Goal: Transaction & Acquisition: Subscribe to service/newsletter

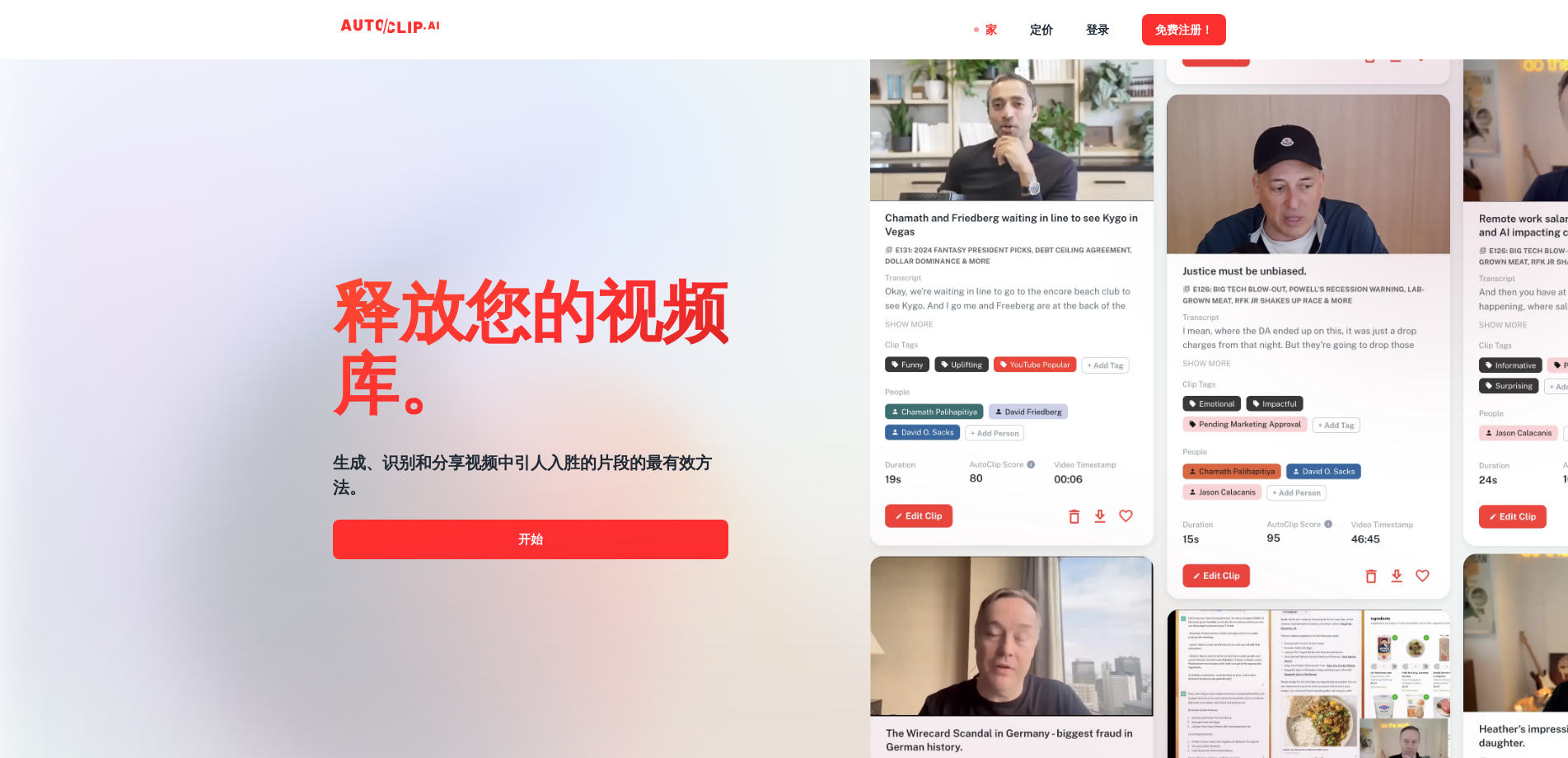
click at [659, 251] on div "释放您的视频库。 生成、识别和分享视频中引人入胜的片段的最有效方法。 开始" at bounding box center [530, 411] width 396 height 758
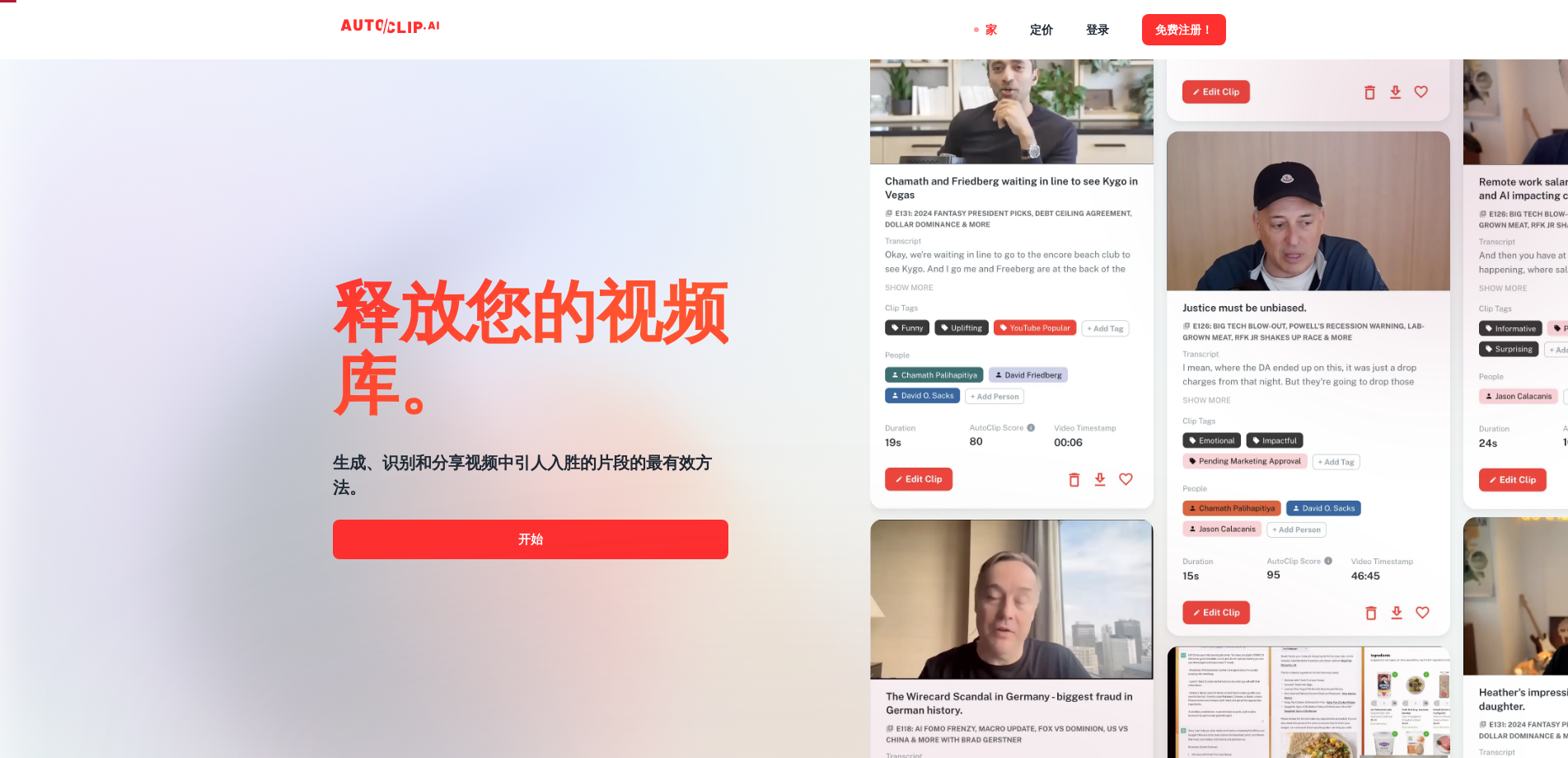
click at [682, 215] on div "释放您的视频库。 生成、识别和分享视频中引人入胜的片段的最有效方法。 开始" at bounding box center [530, 411] width 396 height 758
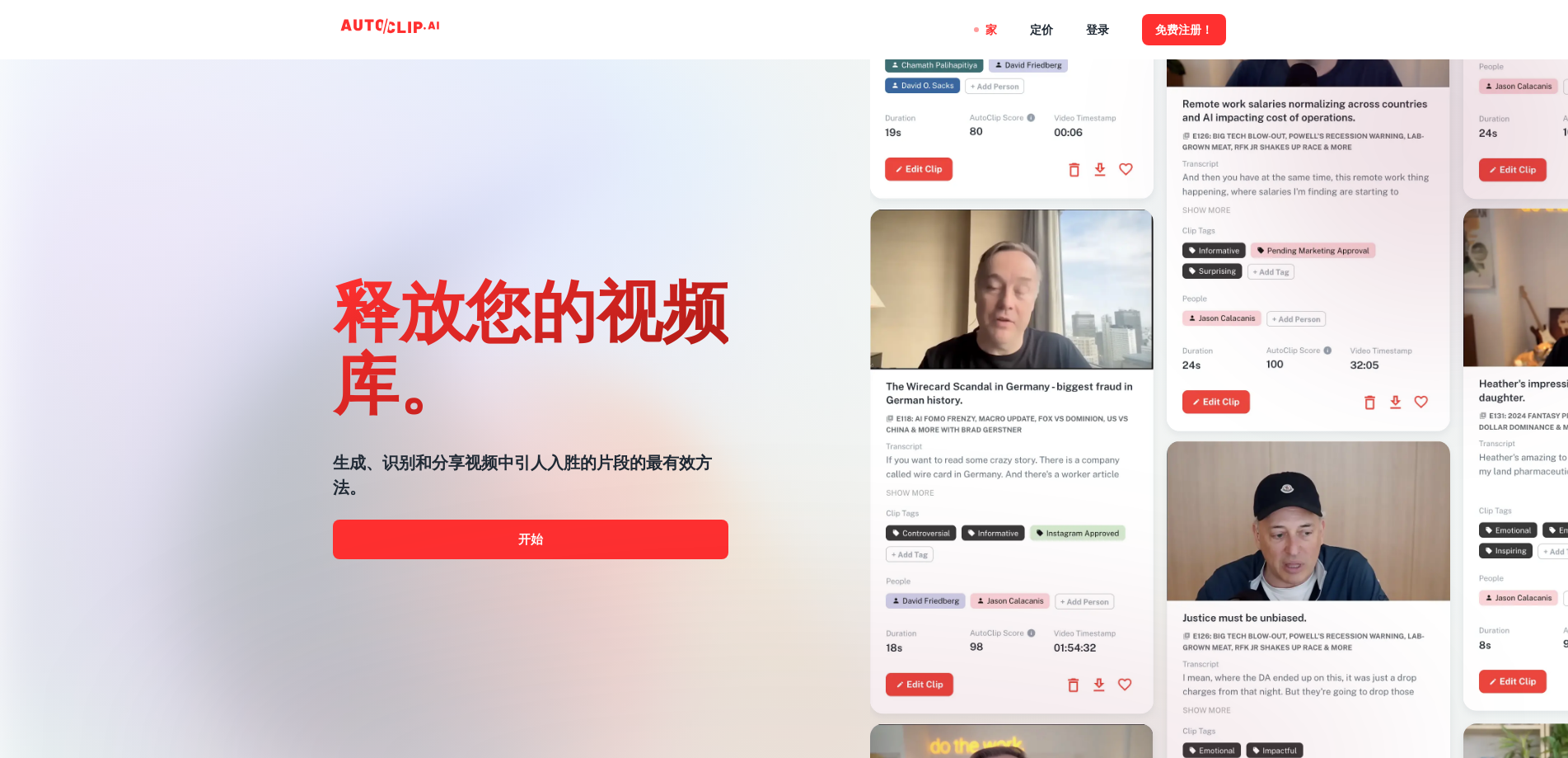
click at [122, 272] on div "释放您的视频库。 生成、识别和分享视频中引人入胜的片段的最有效方法。 开始" at bounding box center [784, 379] width 1568 height 758
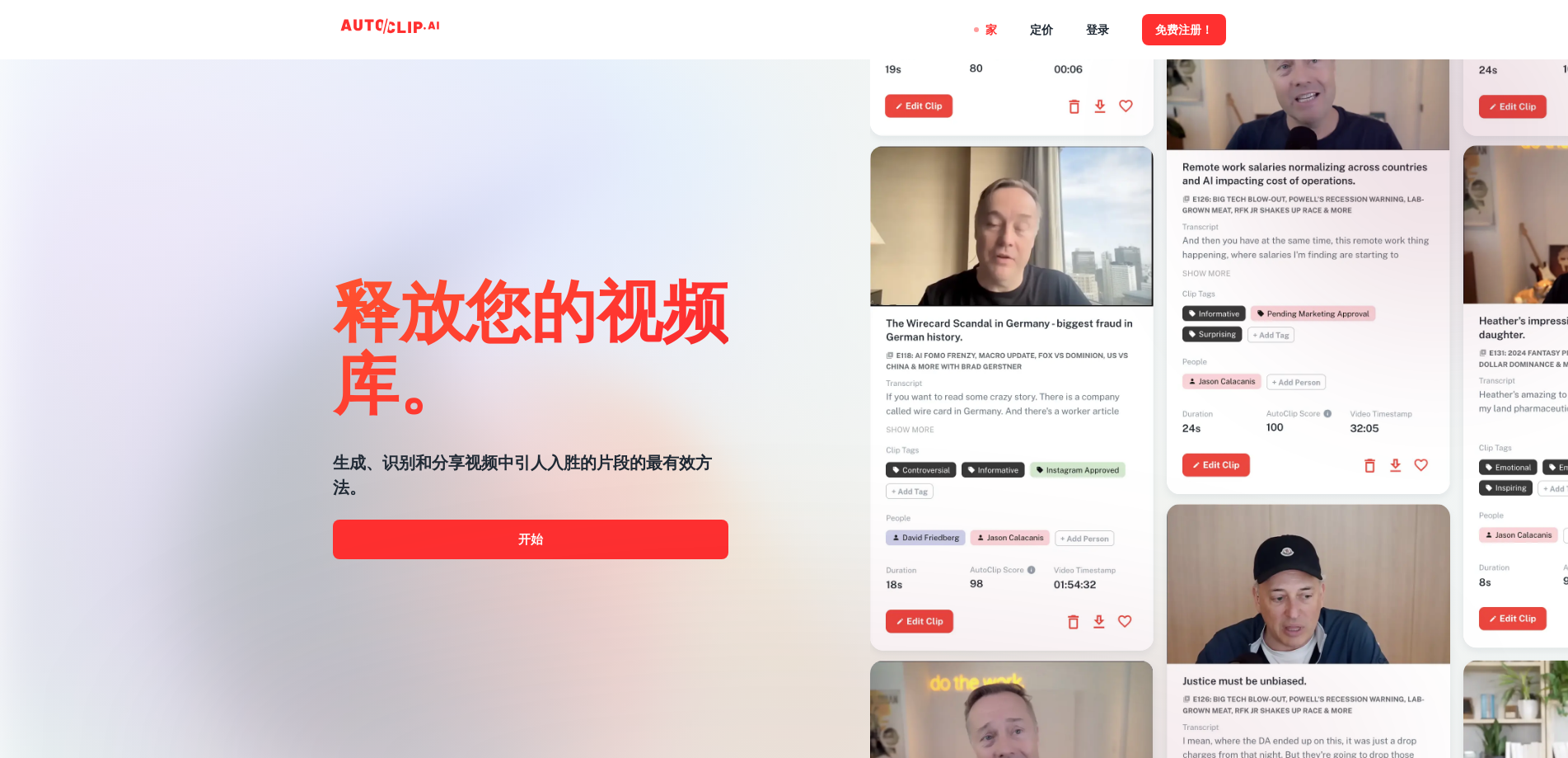
click at [480, 128] on div "释放您的视频库。 生成、识别和分享视频中引人入胜的片段的最有效方法。 开始" at bounding box center [530, 411] width 396 height 758
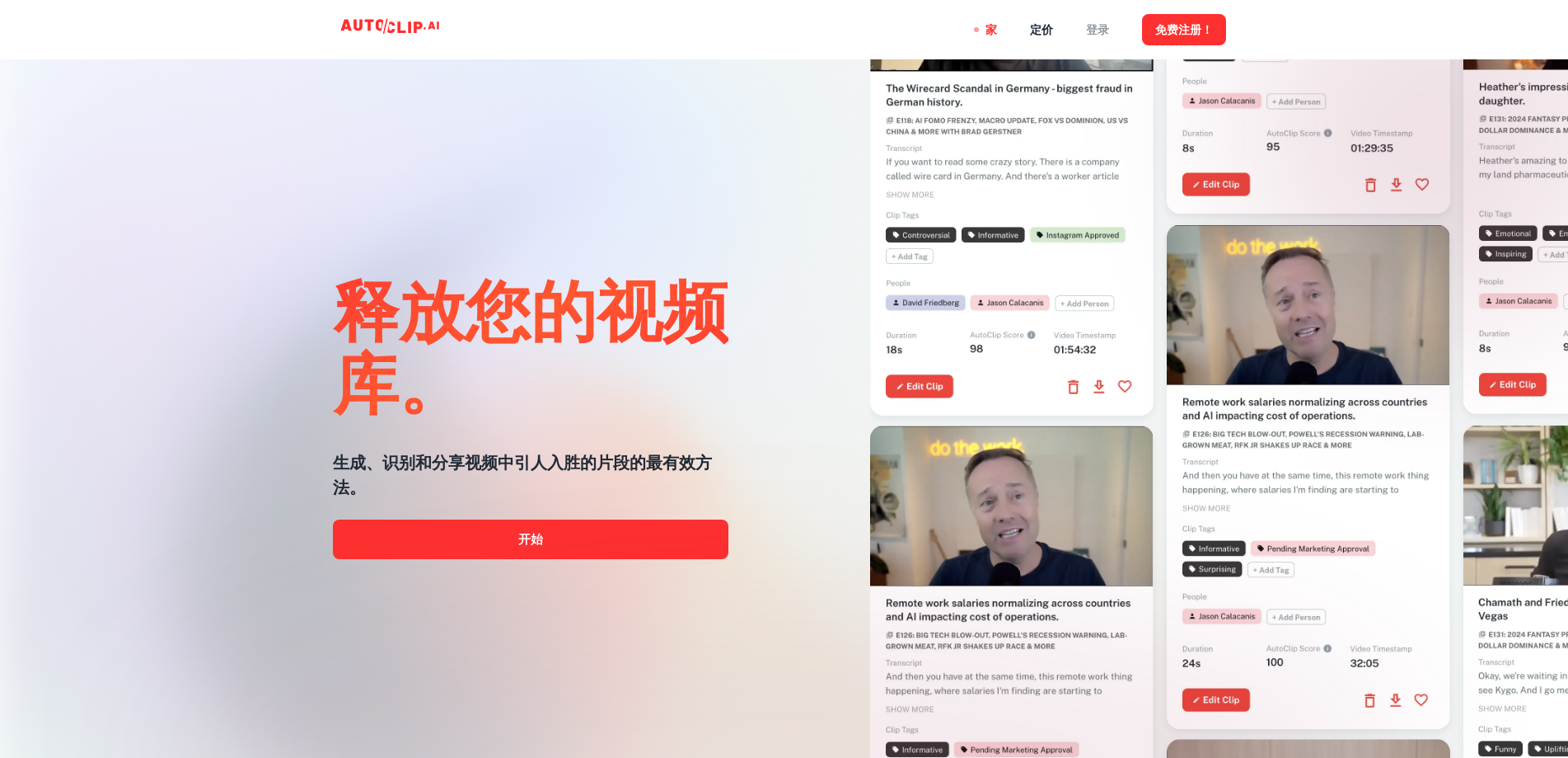
click at [1094, 29] on font "登录" at bounding box center [1097, 30] width 23 height 13
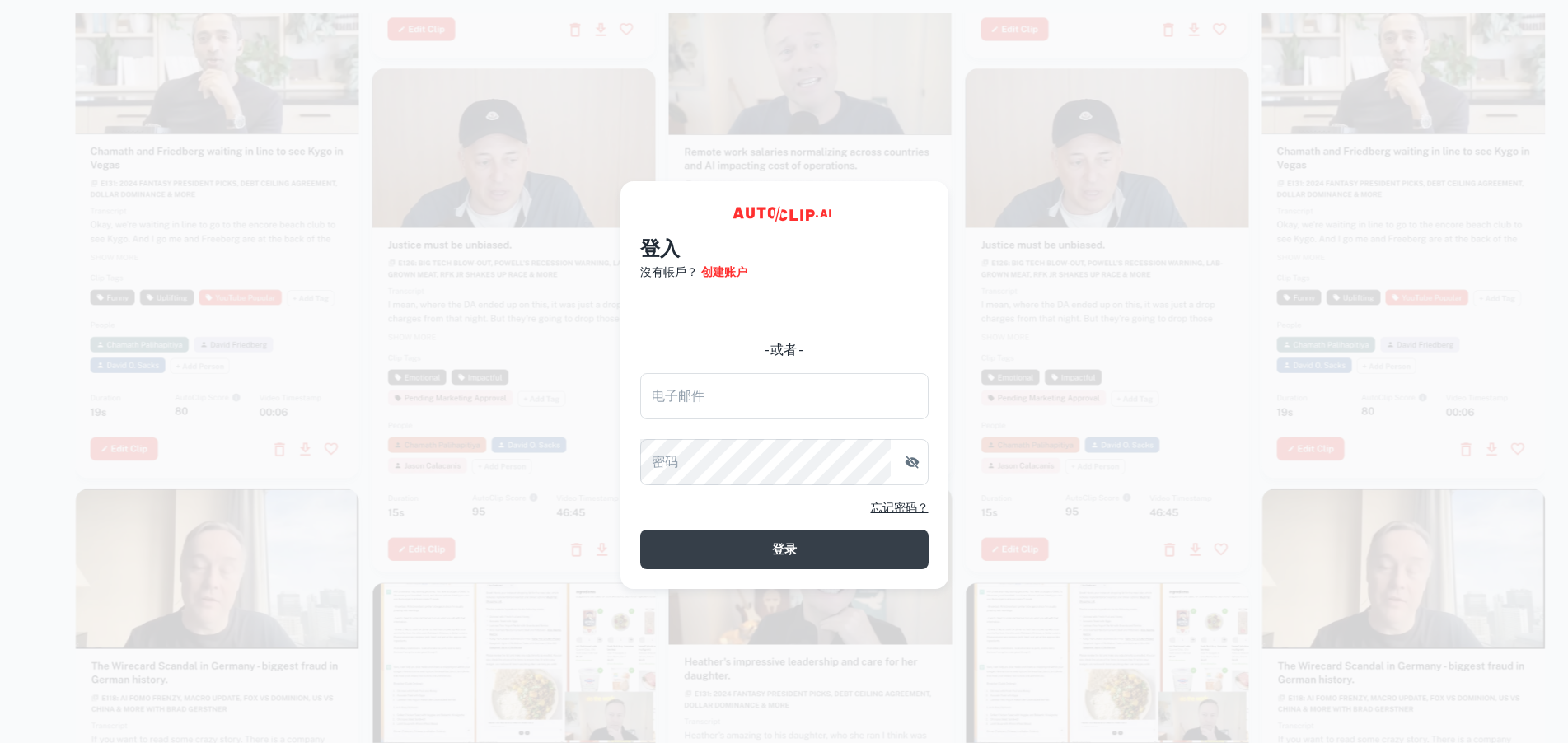
click at [519, 336] on div at bounding box center [514, 321] width 283 height 504
click at [764, 73] on video at bounding box center [810, 38] width 283 height 142
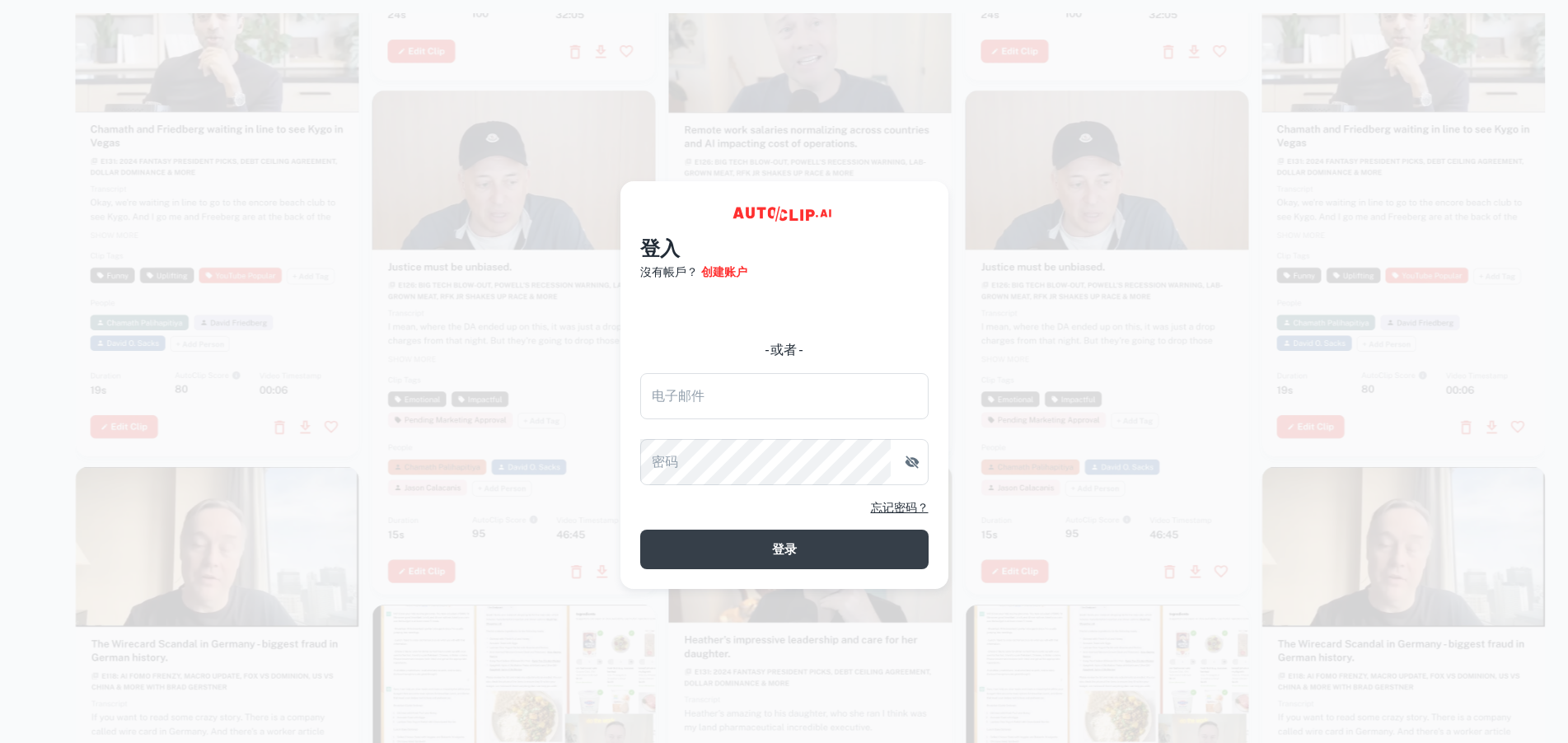
click at [374, 336] on div at bounding box center [514, 343] width 283 height 504
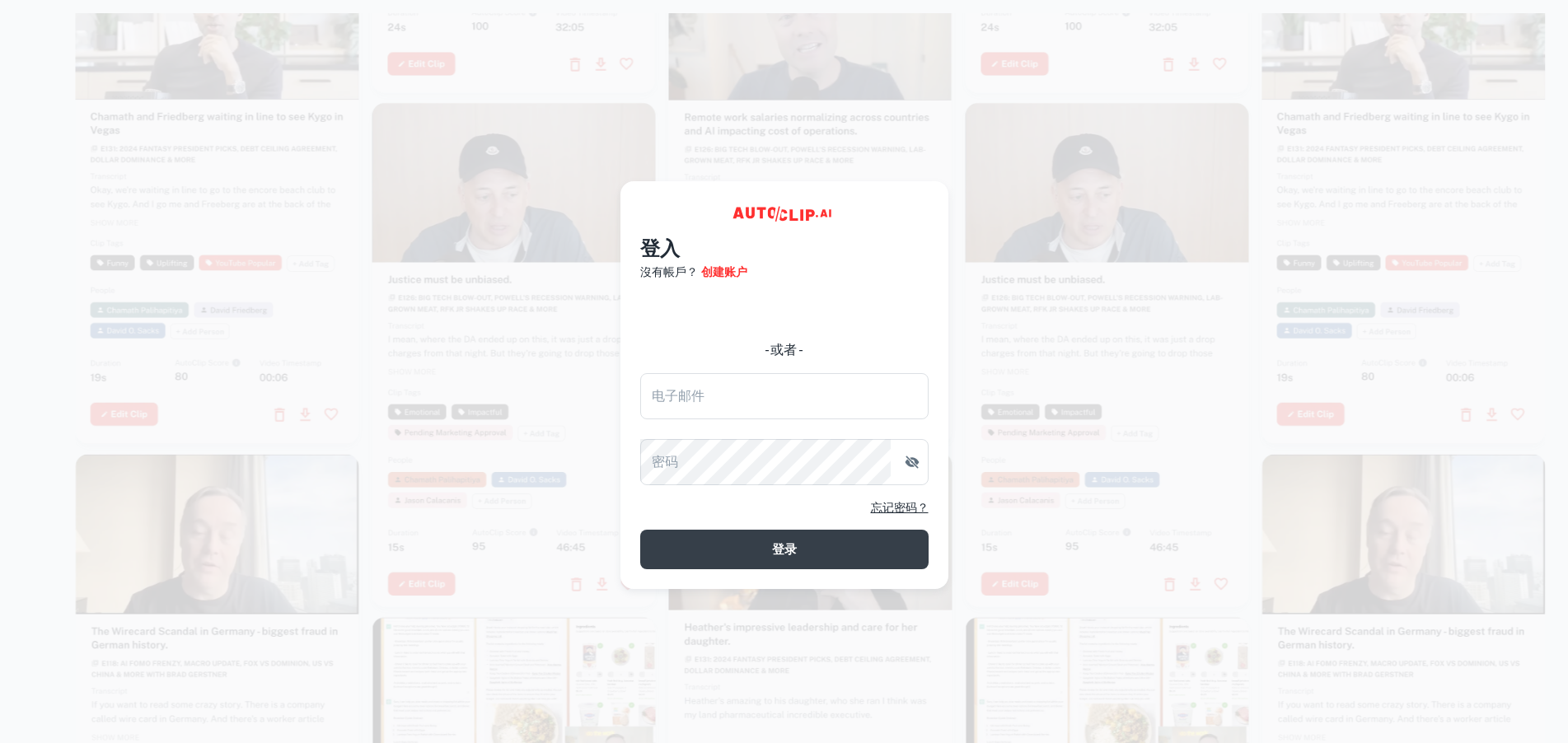
click at [705, 122] on div at bounding box center [810, 192] width 283 height 504
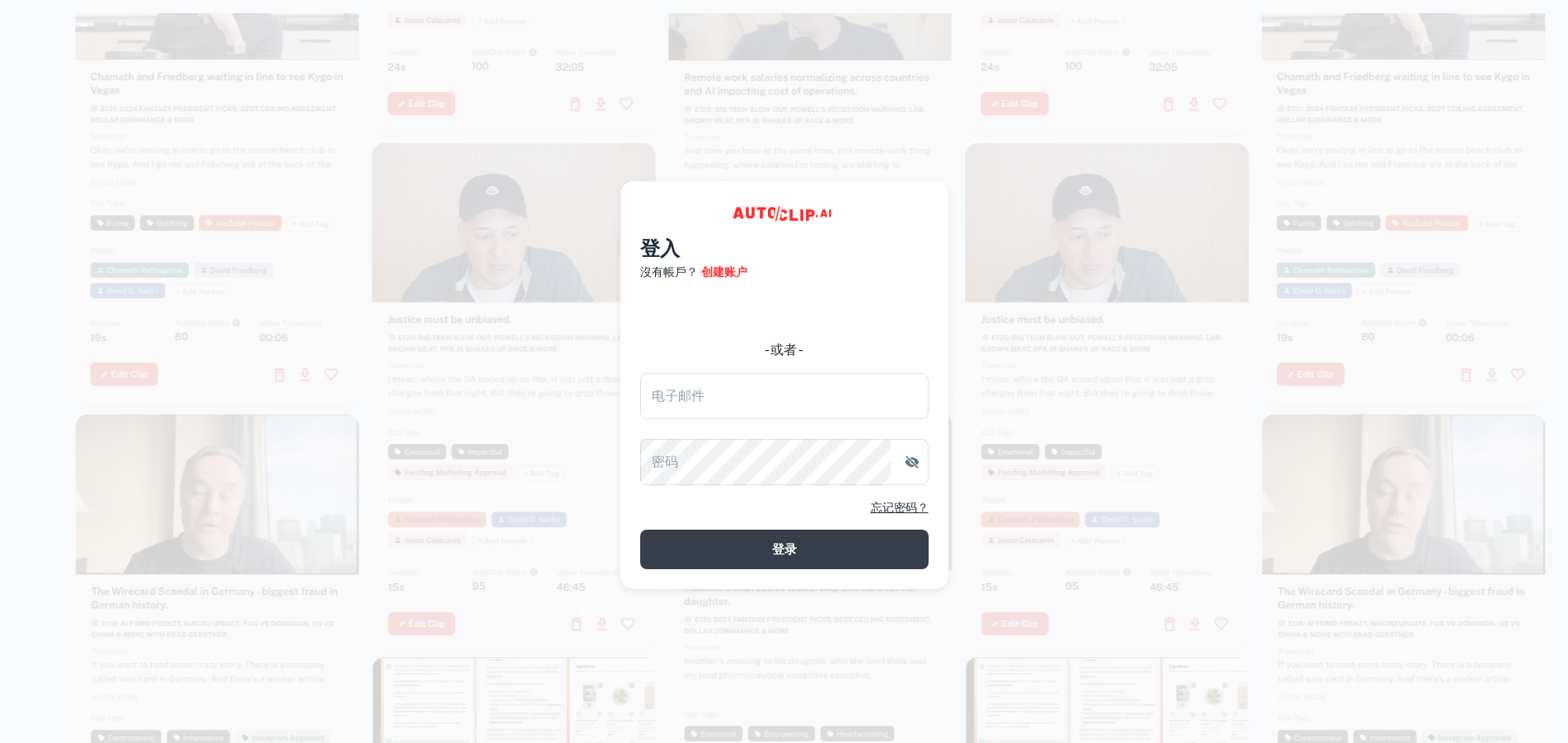
click at [724, 114] on div at bounding box center [810, 153] width 283 height 504
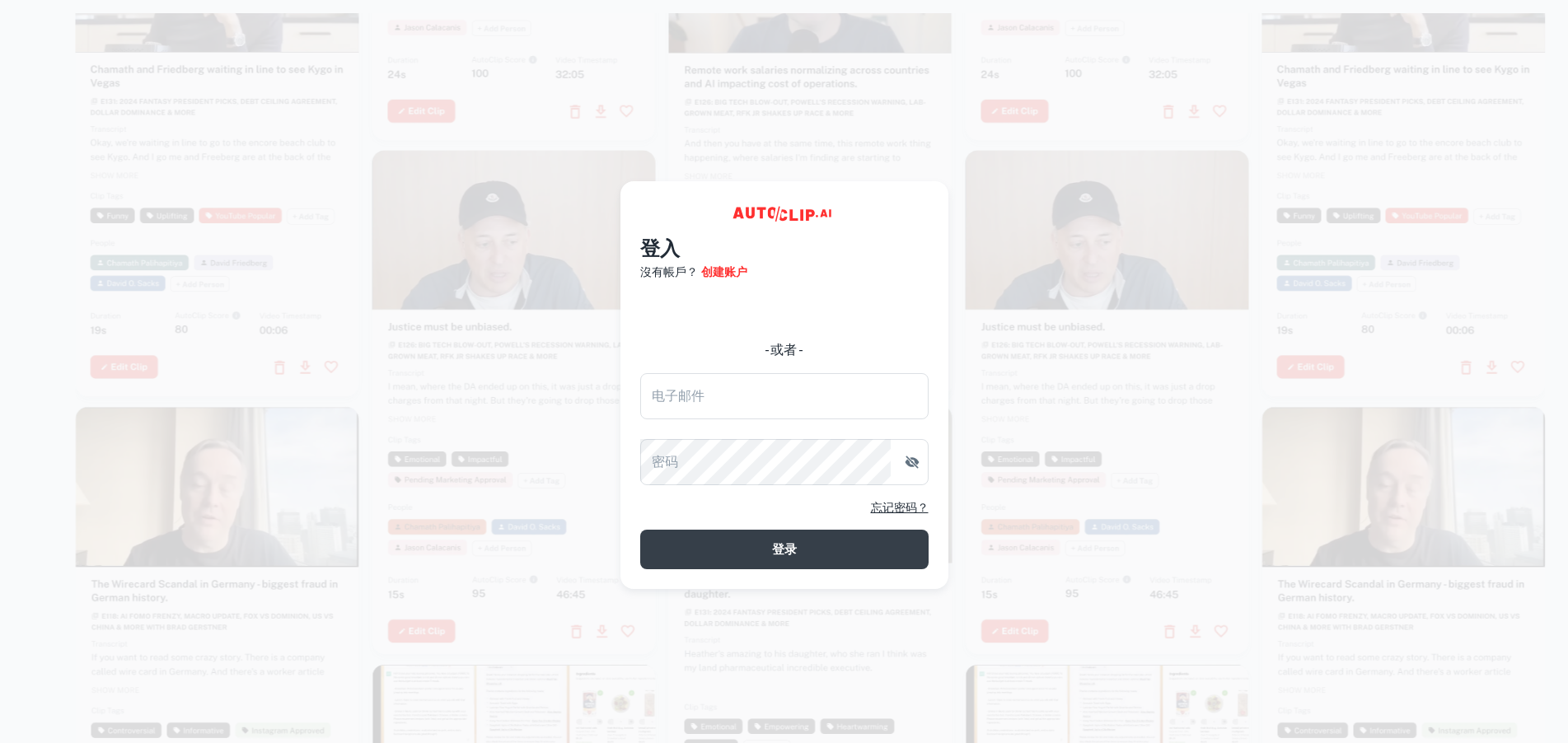
click at [345, 254] on div at bounding box center [217, 145] width 283 height 504
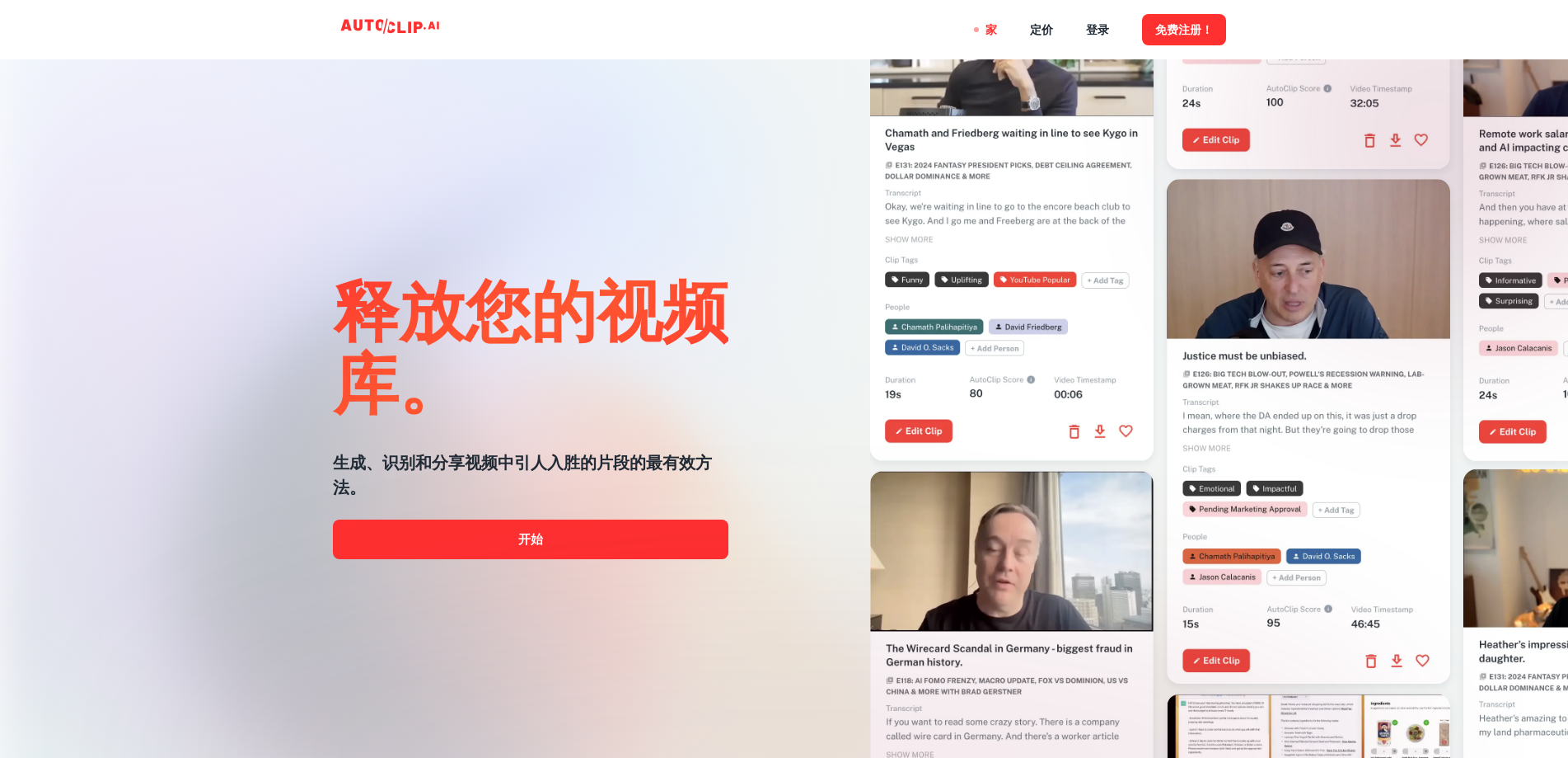
click at [649, 389] on h1 "释放您的视频库。" at bounding box center [530, 345] width 396 height 145
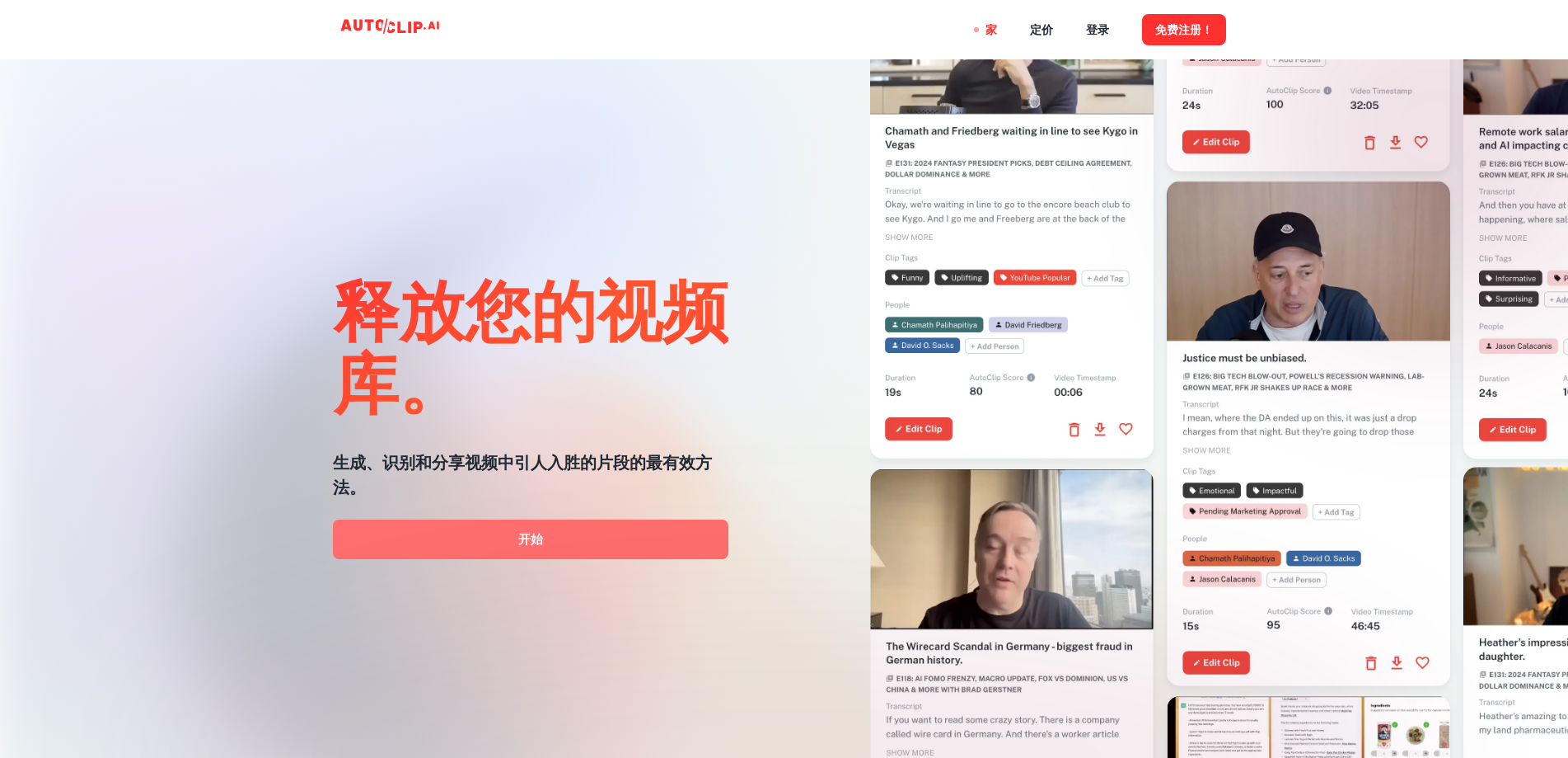
click at [550, 546] on link "开始" at bounding box center [530, 539] width 396 height 39
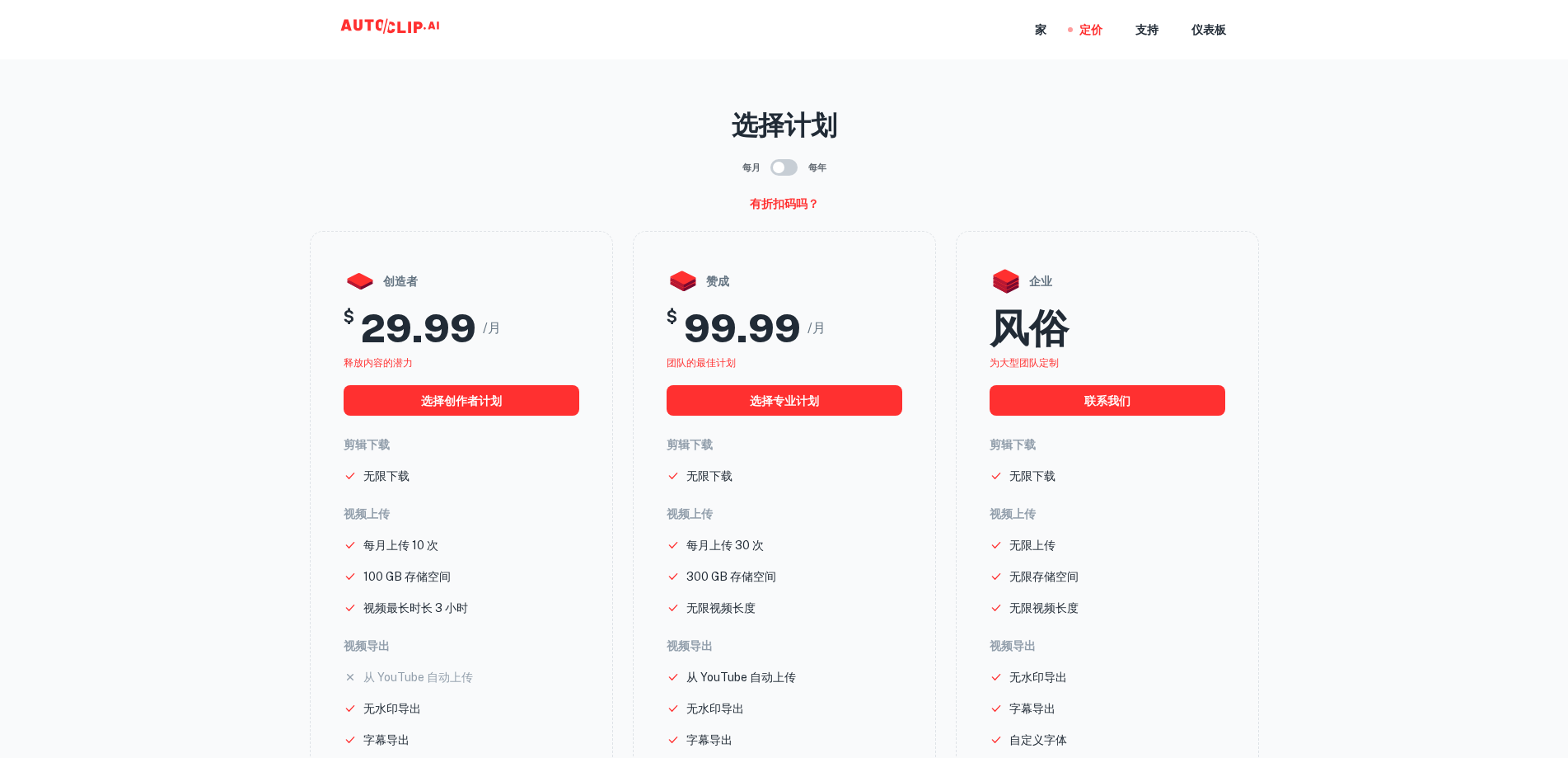
click at [366, 22] on icon at bounding box center [392, 29] width 164 height 33
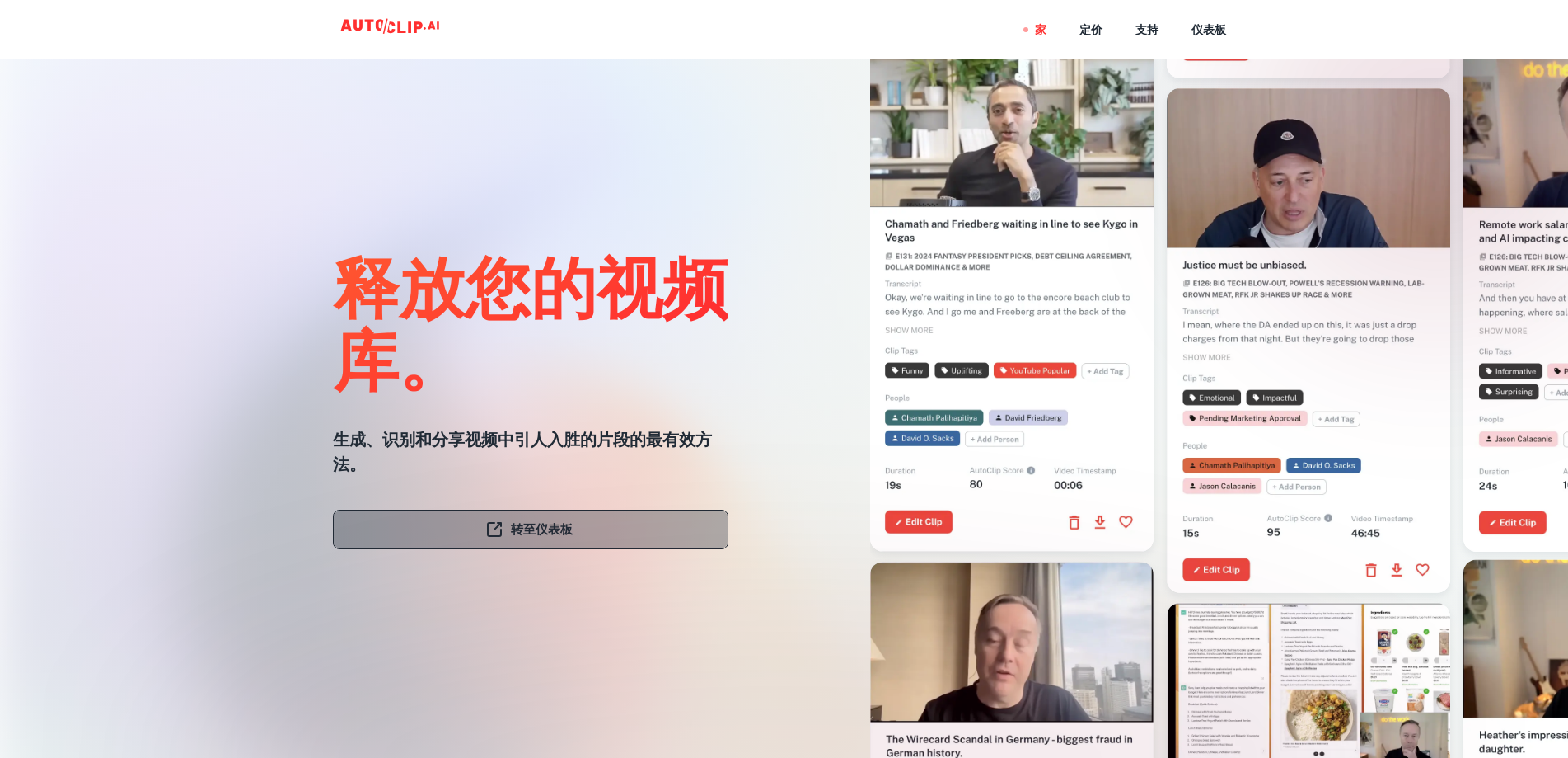
click at [535, 537] on font "转至仪表板" at bounding box center [542, 528] width 62 height 22
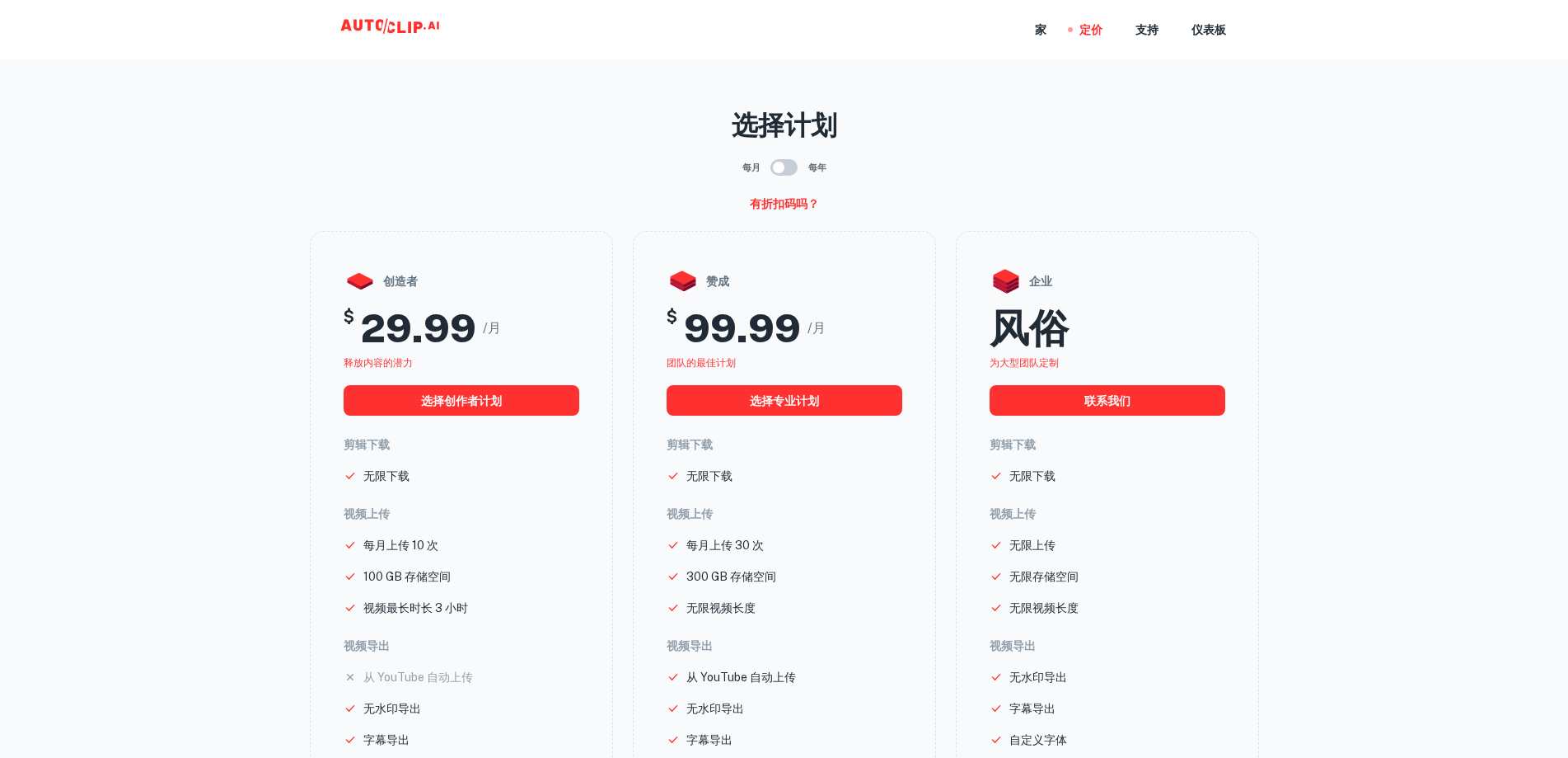
click at [400, 24] on icon at bounding box center [392, 29] width 164 height 33
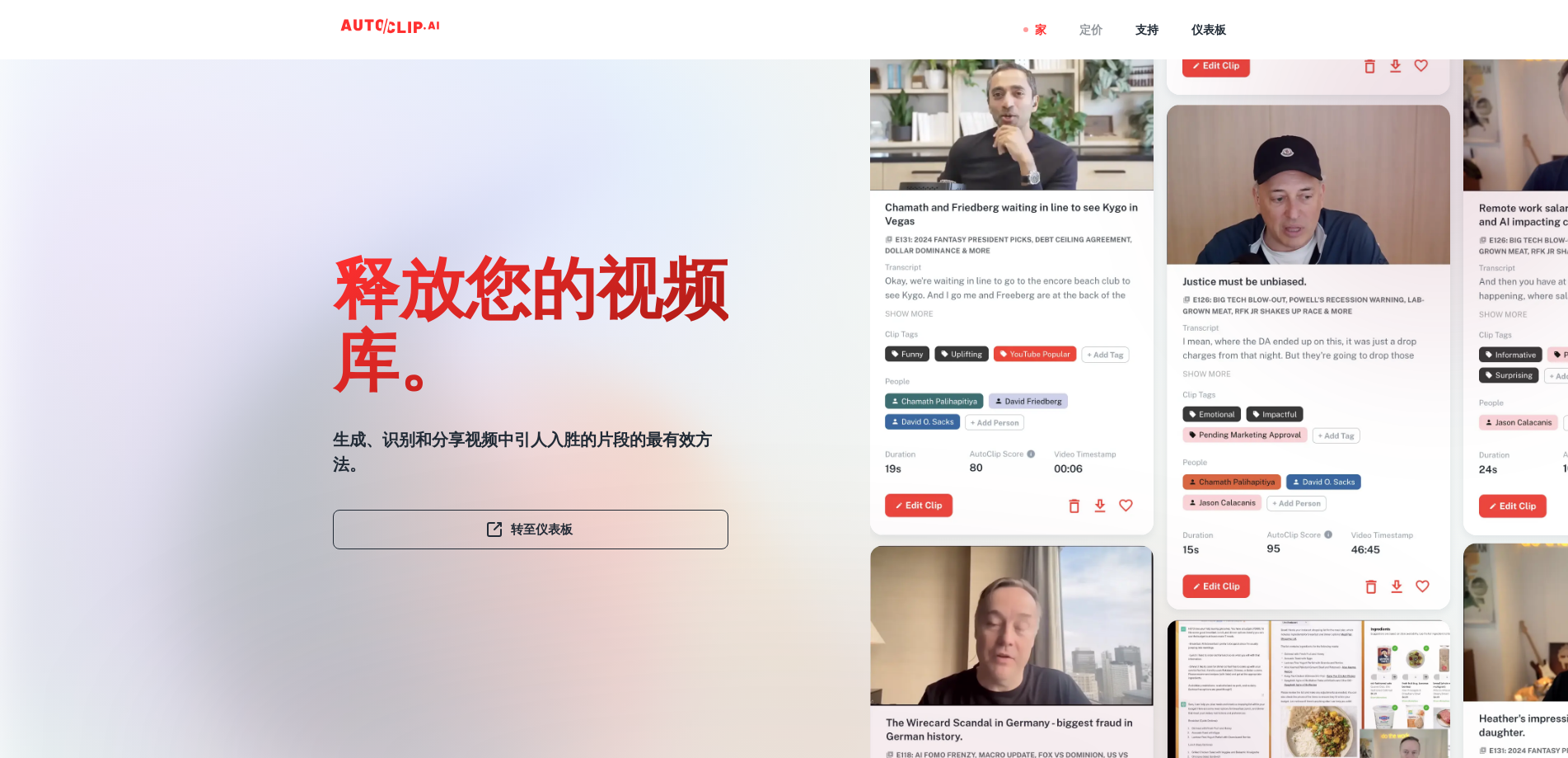
click at [1083, 32] on font "定价" at bounding box center [1090, 30] width 23 height 13
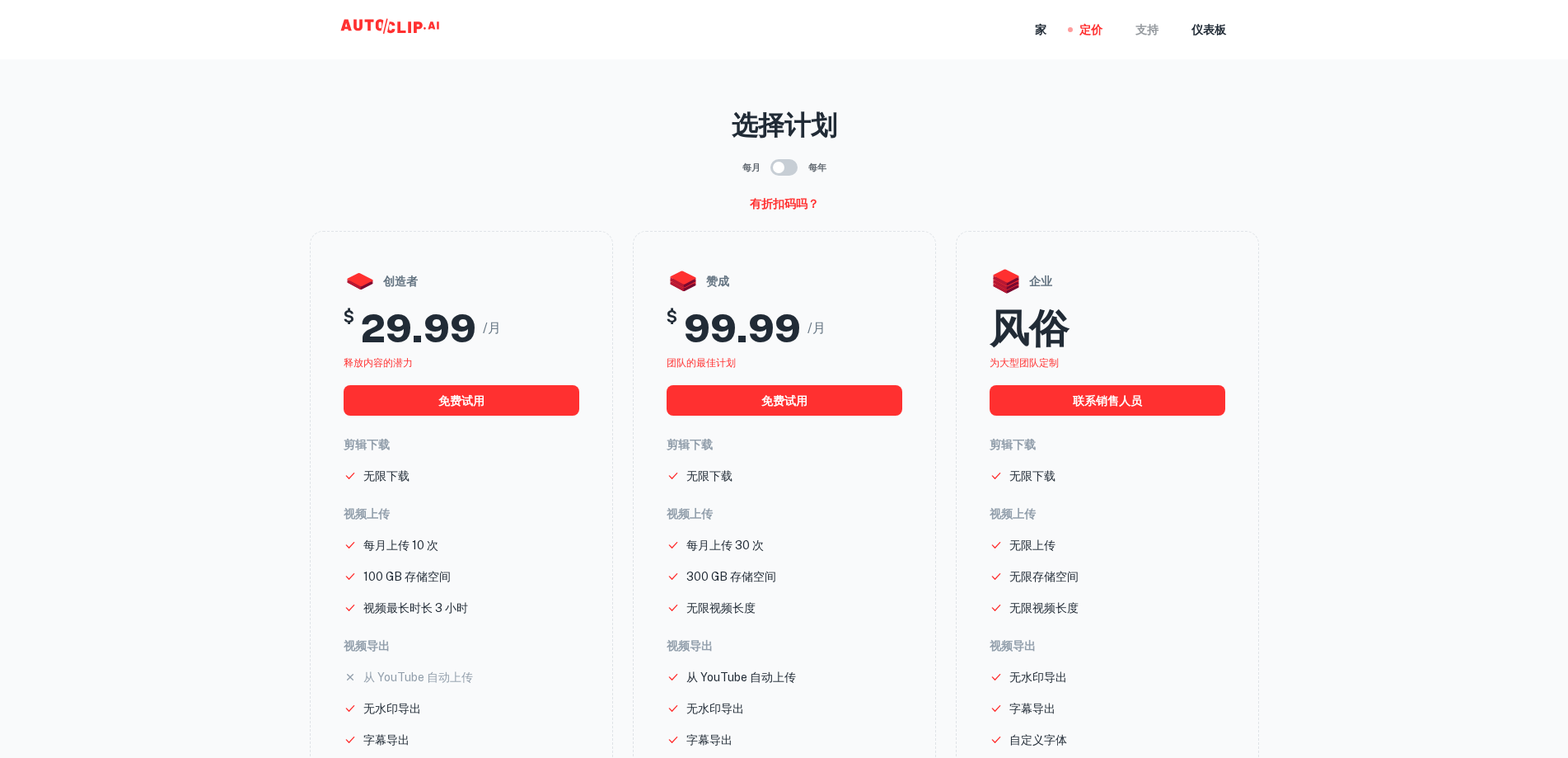
click at [1144, 32] on font "支持" at bounding box center [1147, 30] width 23 height 13
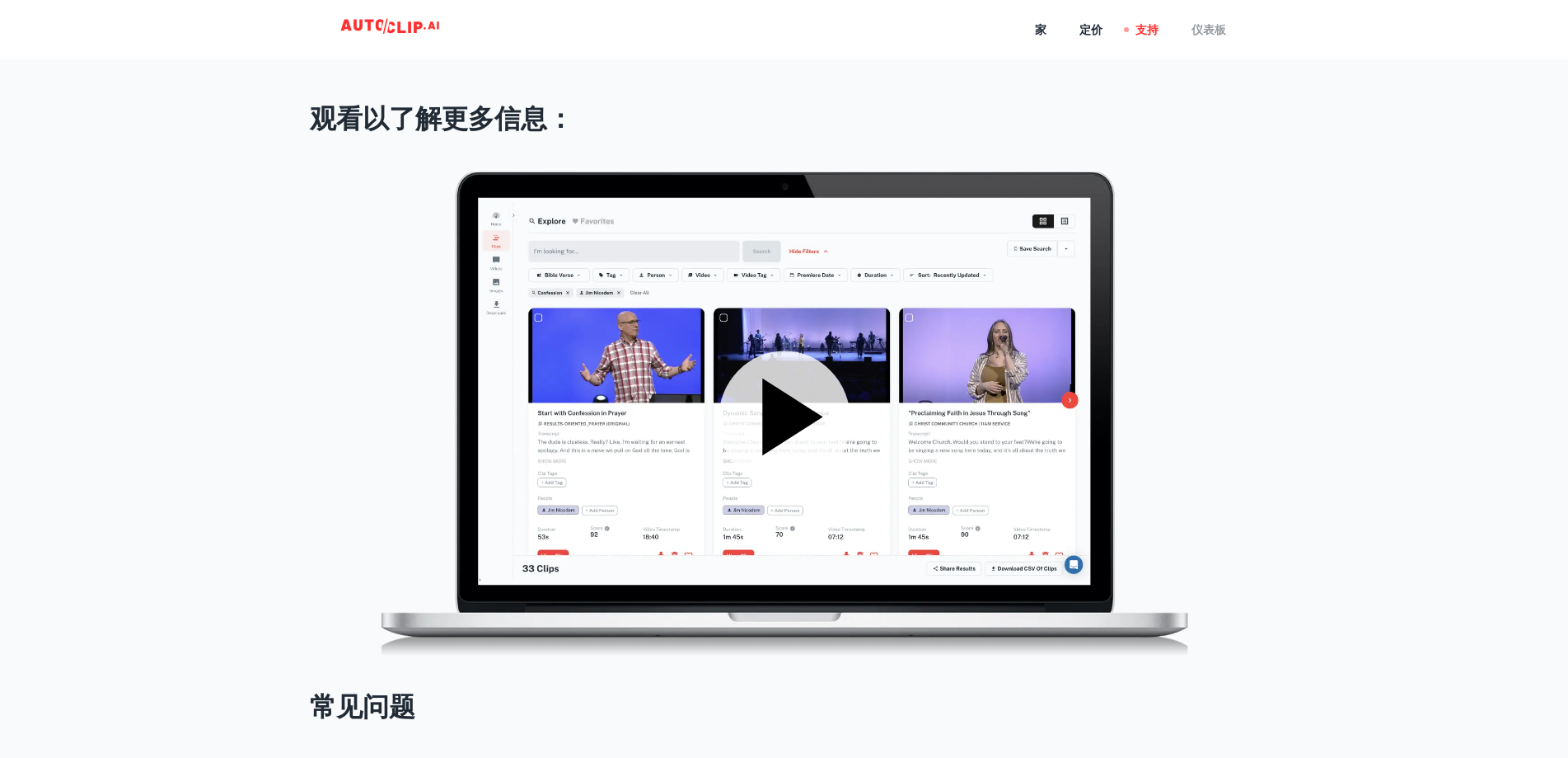
click at [1213, 24] on font "仪表板" at bounding box center [1209, 30] width 35 height 13
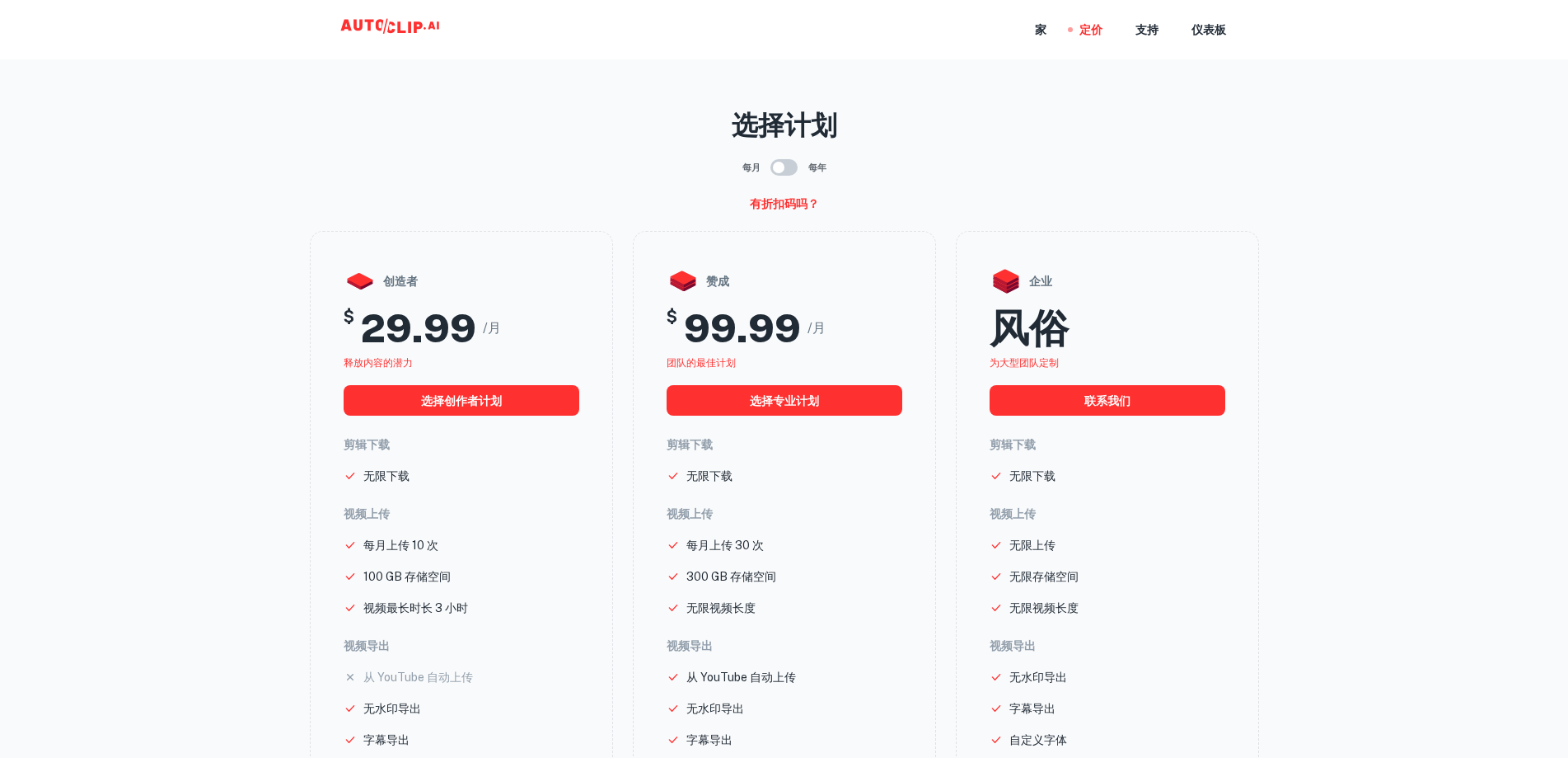
click at [378, 31] on icon at bounding box center [392, 29] width 164 height 33
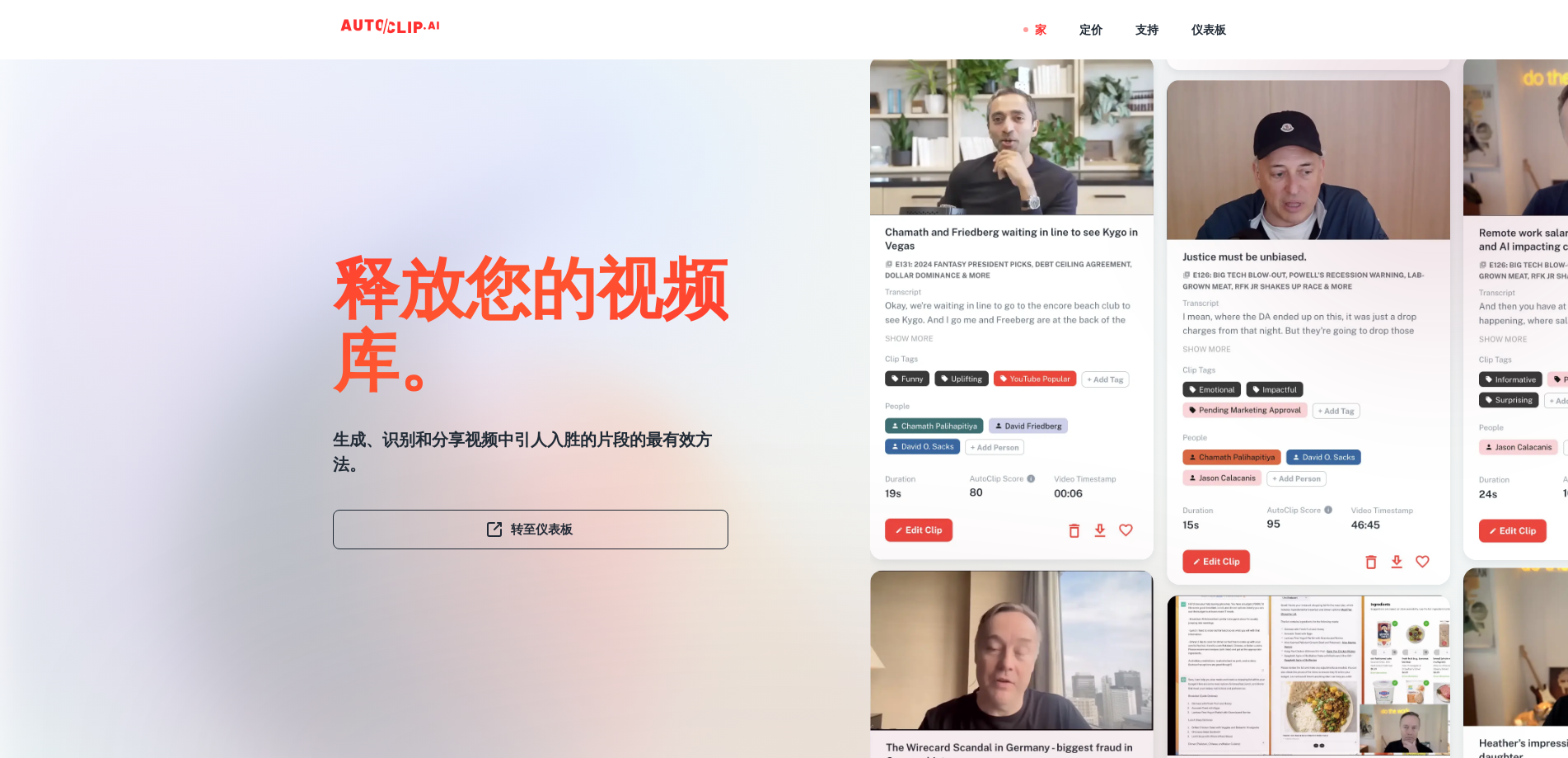
click at [780, 420] on div at bounding box center [1006, 313] width 508 height 758
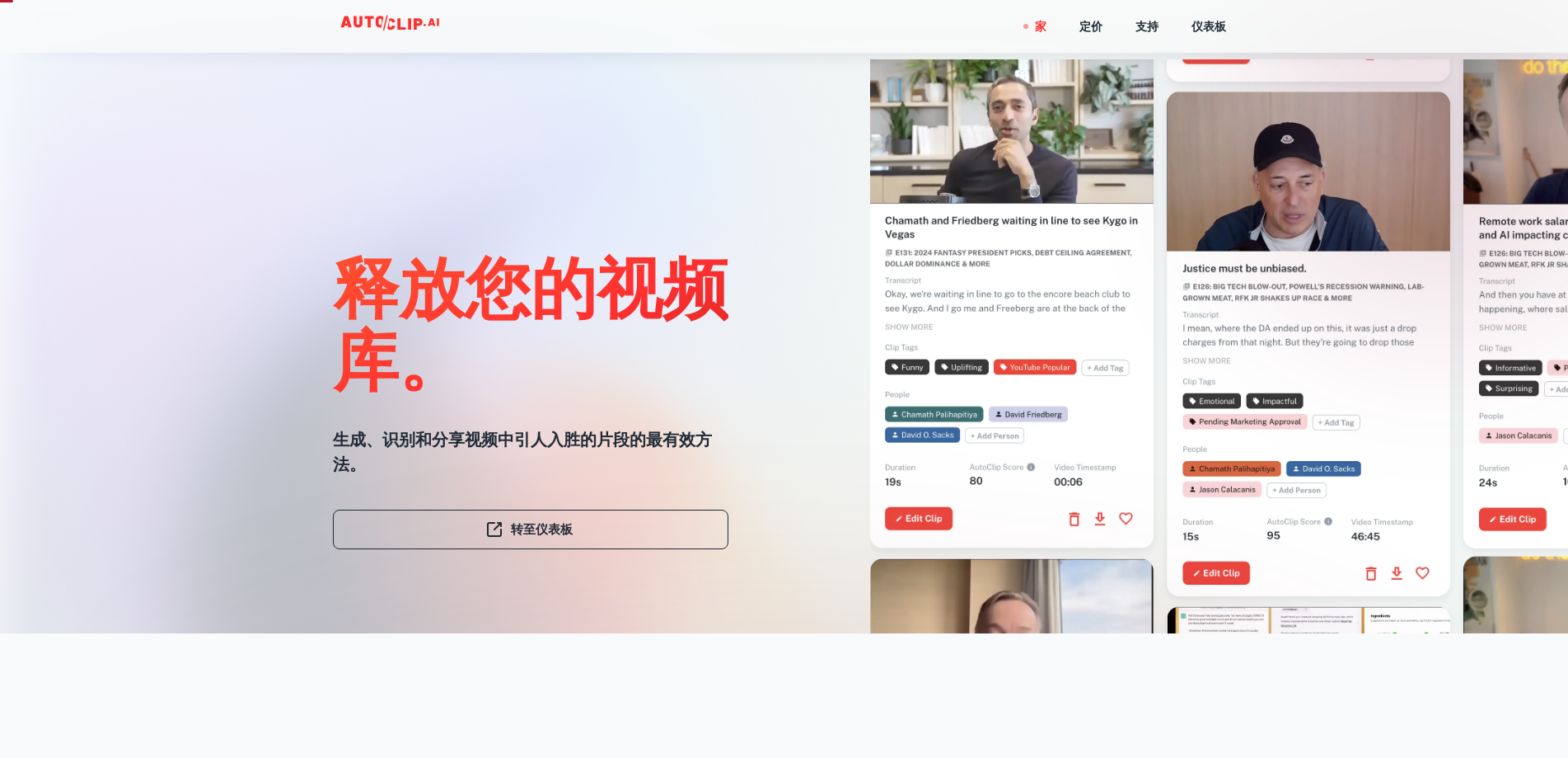
scroll to position [330, 0]
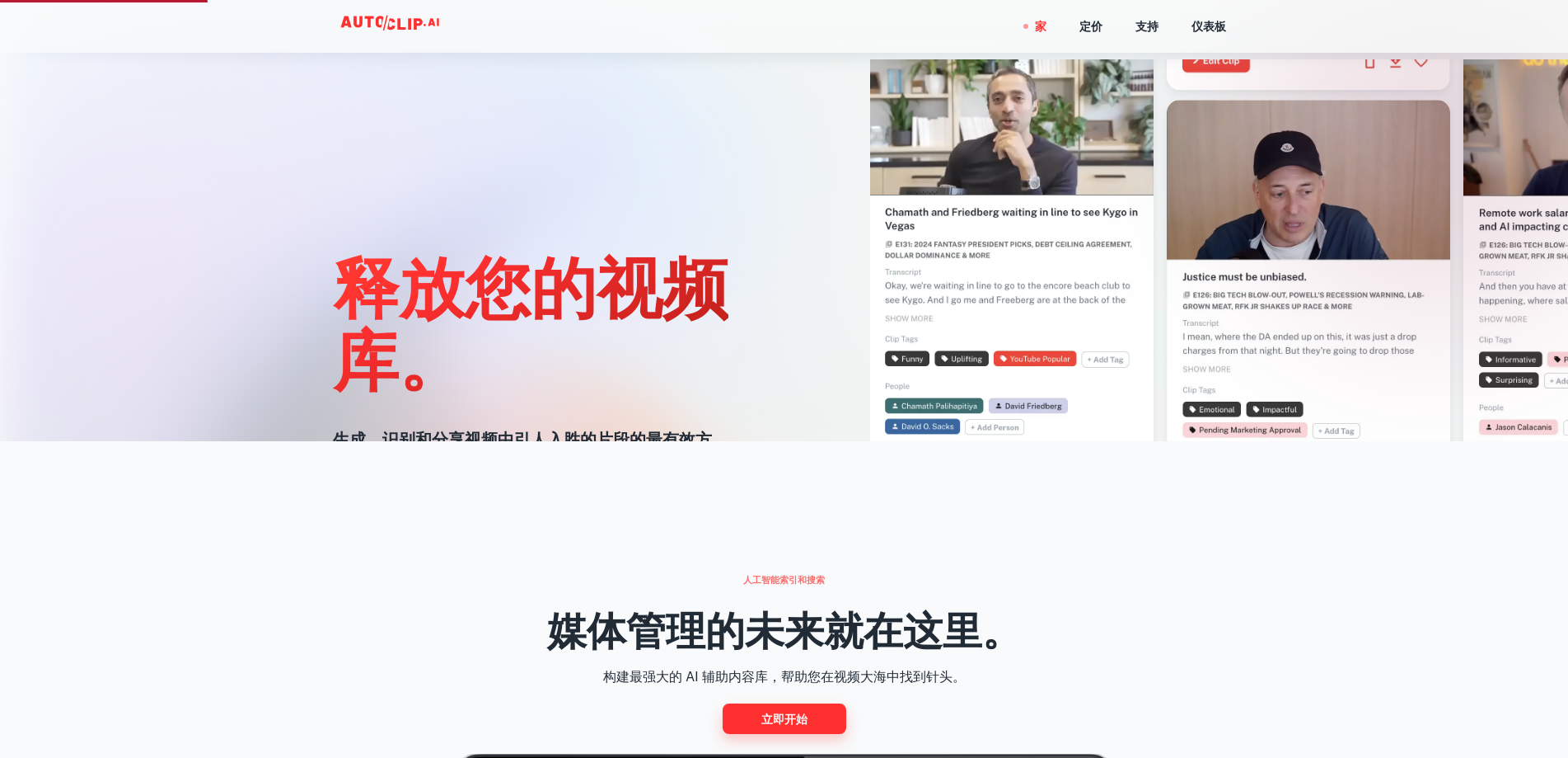
click at [791, 715] on font "立即开始" at bounding box center [784, 719] width 47 height 13
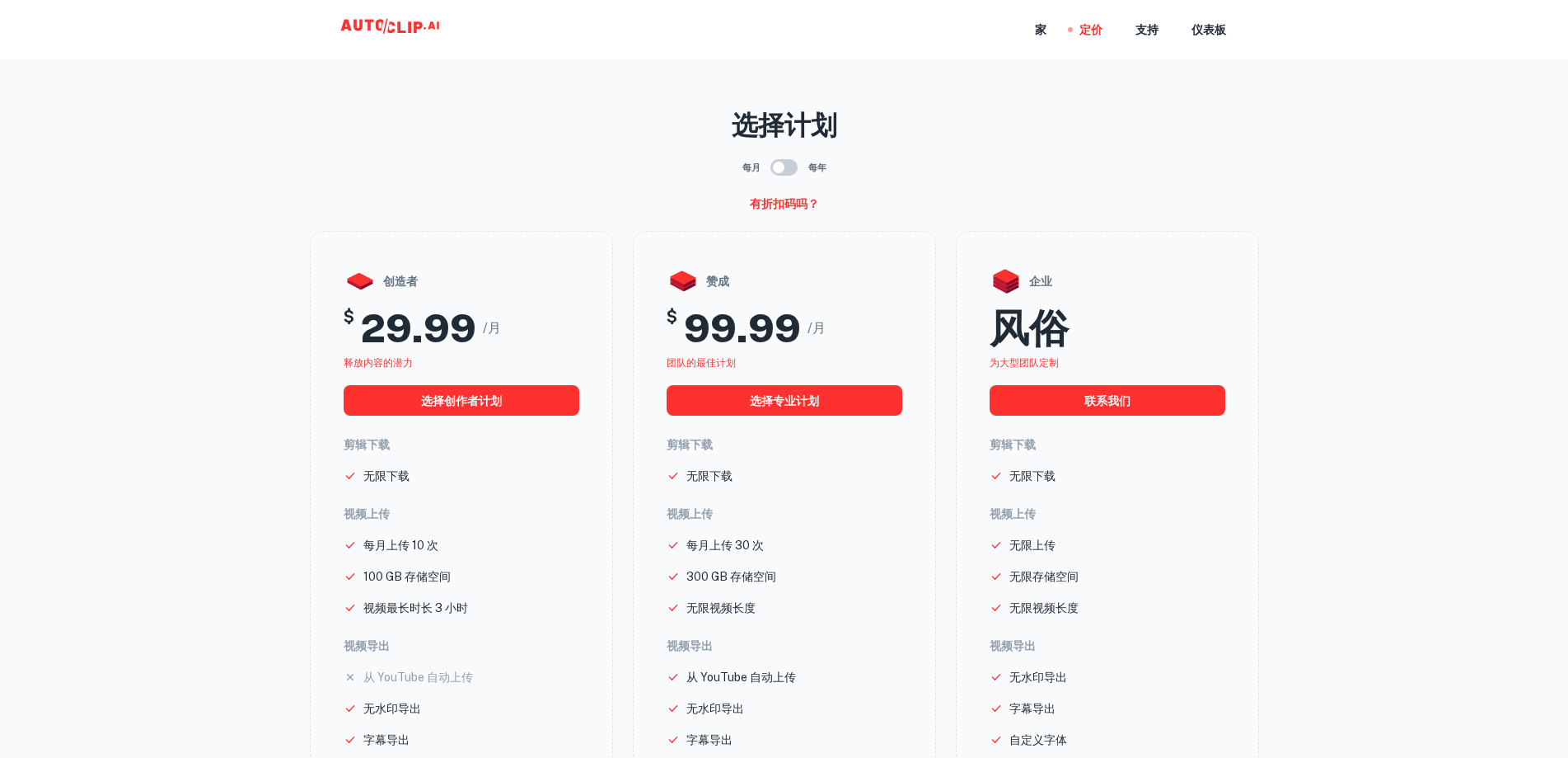
click at [394, 23] on icon at bounding box center [392, 29] width 164 height 33
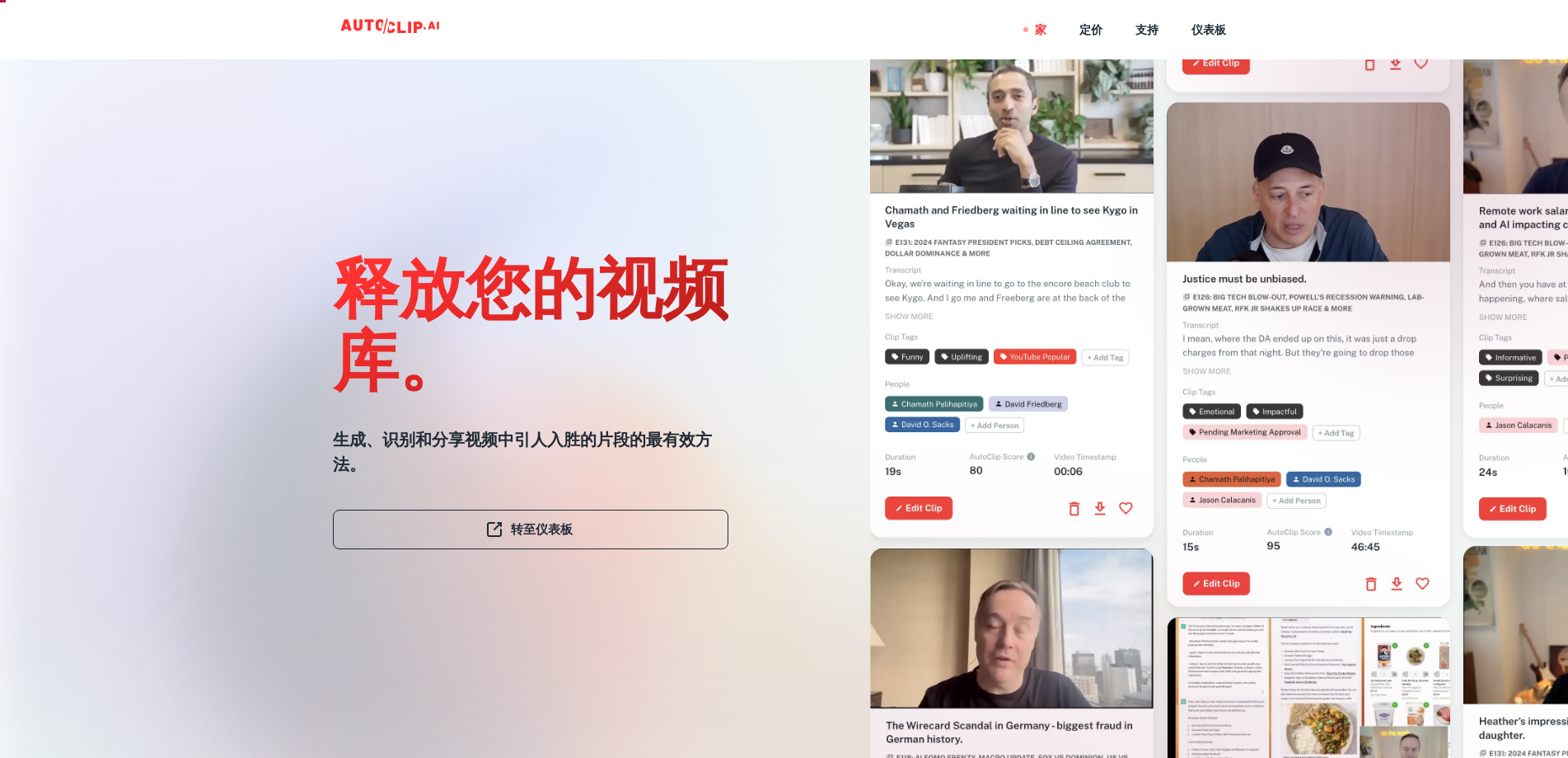
click at [1299, 690] on div at bounding box center [783, 757] width 1255 height 330
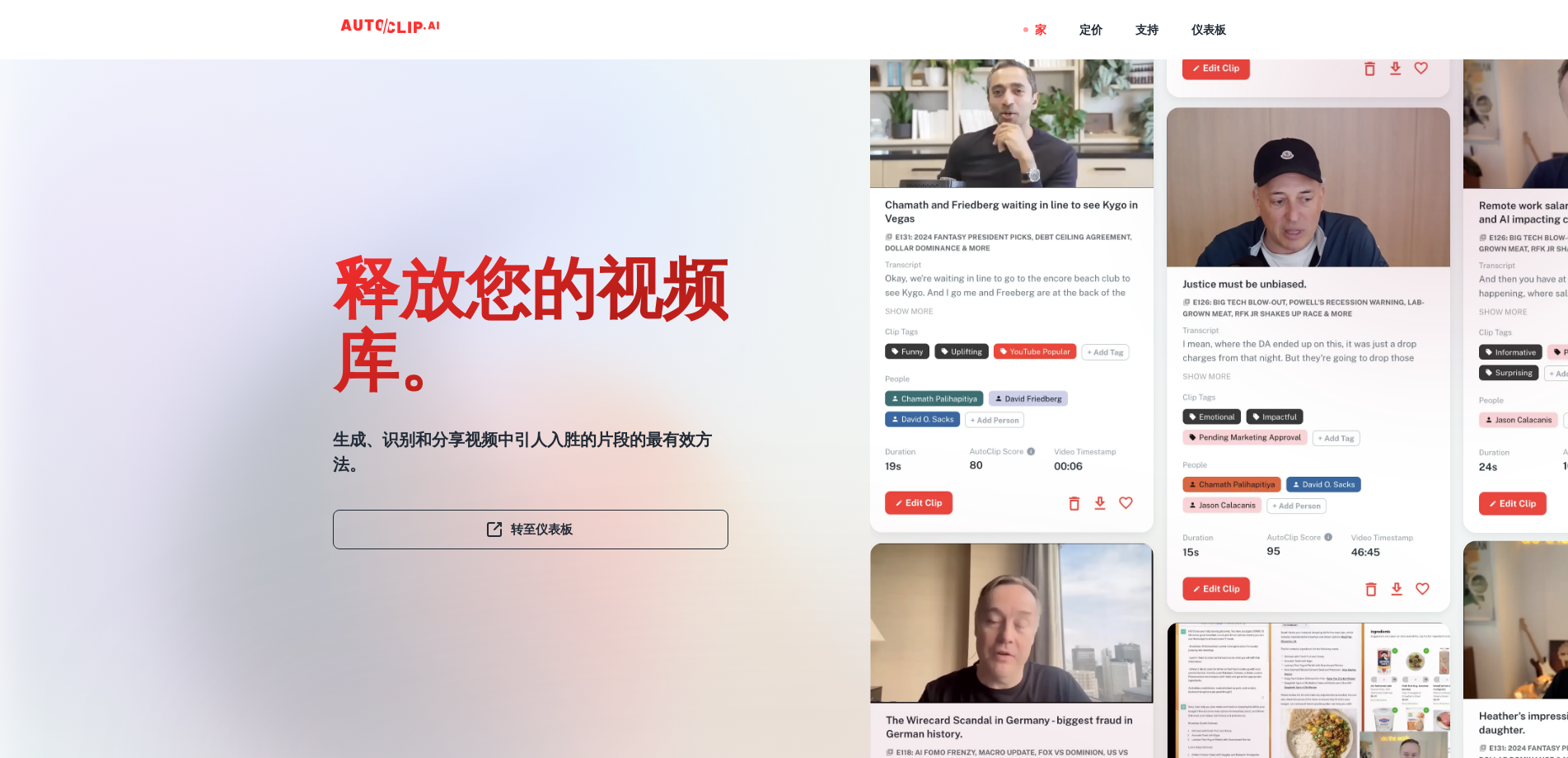
click at [1008, 262] on div at bounding box center [1012, 281] width 283 height 505
click at [1006, 169] on video at bounding box center [1012, 98] width 283 height 142
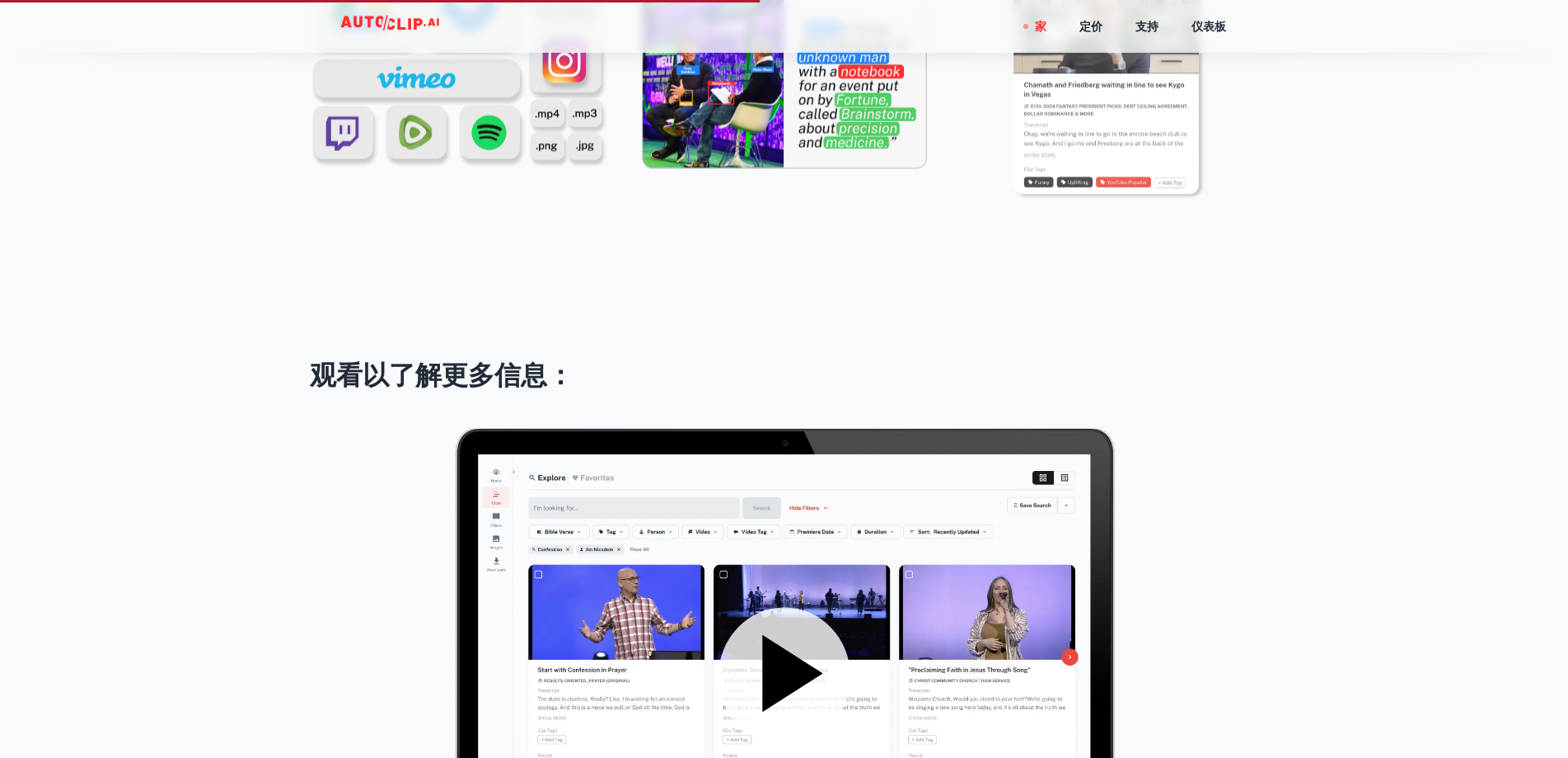
scroll to position [2226, 0]
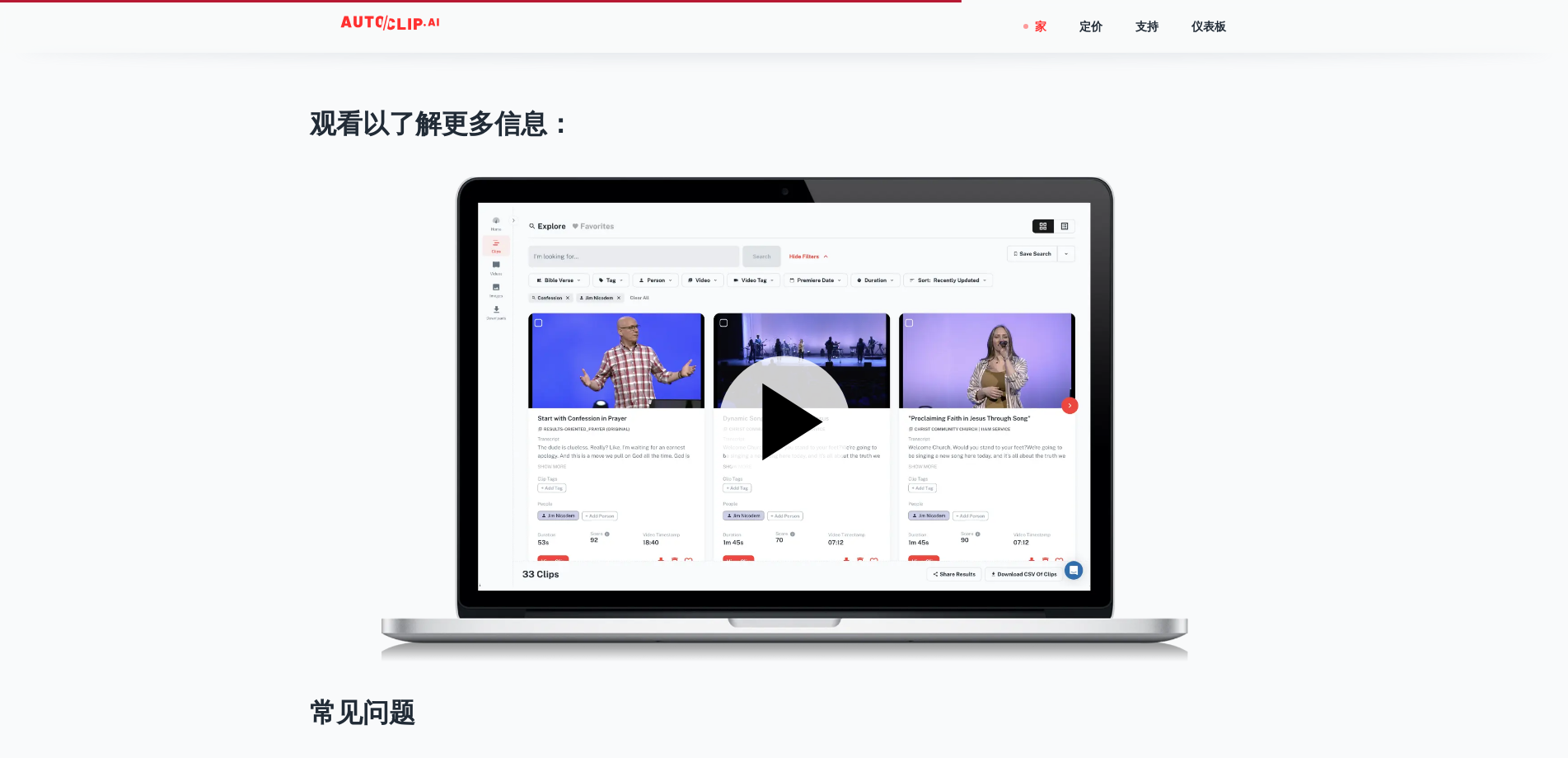
click at [792, 413] on icon at bounding box center [792, 422] width 60 height 77
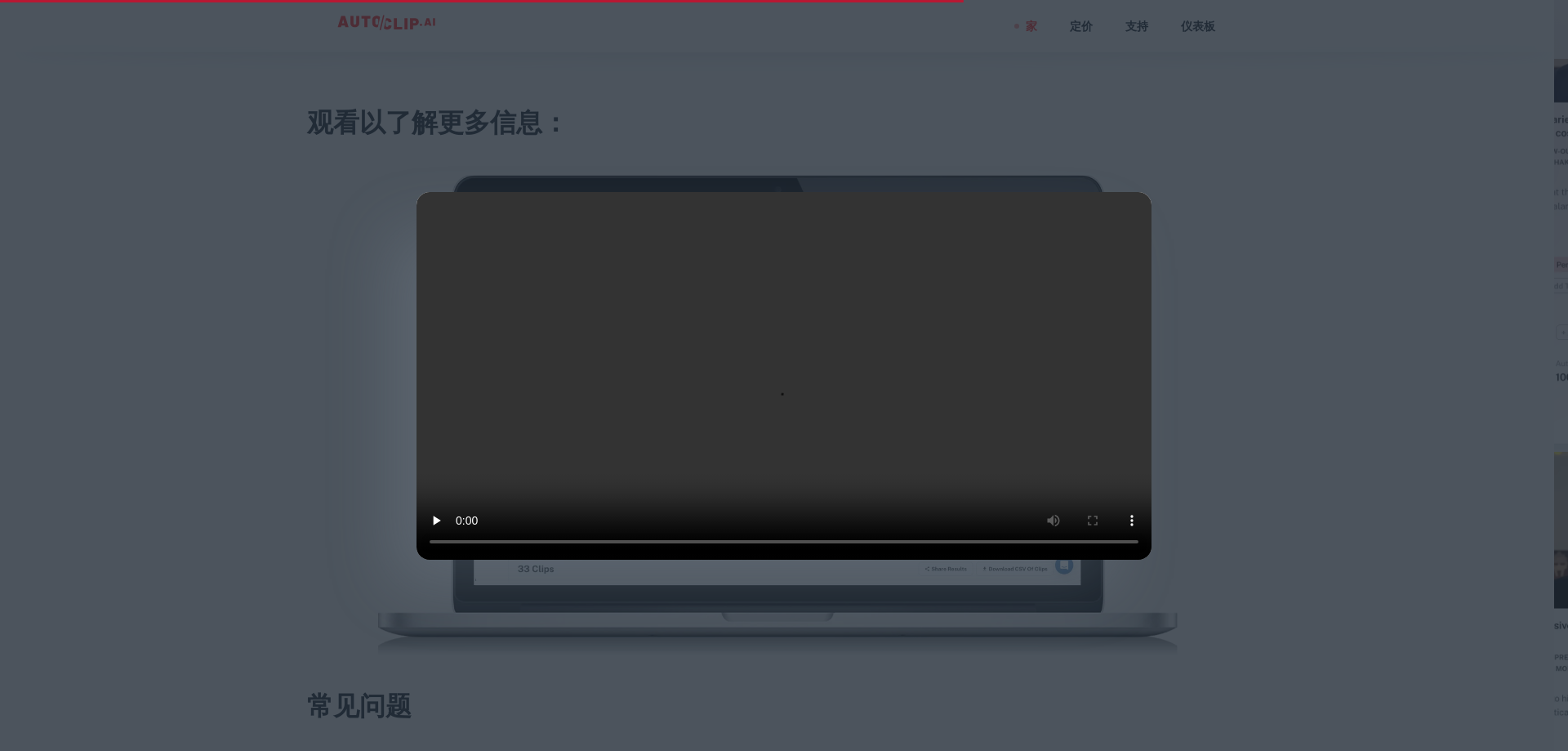
click at [312, 417] on div at bounding box center [784, 375] width 1568 height 751
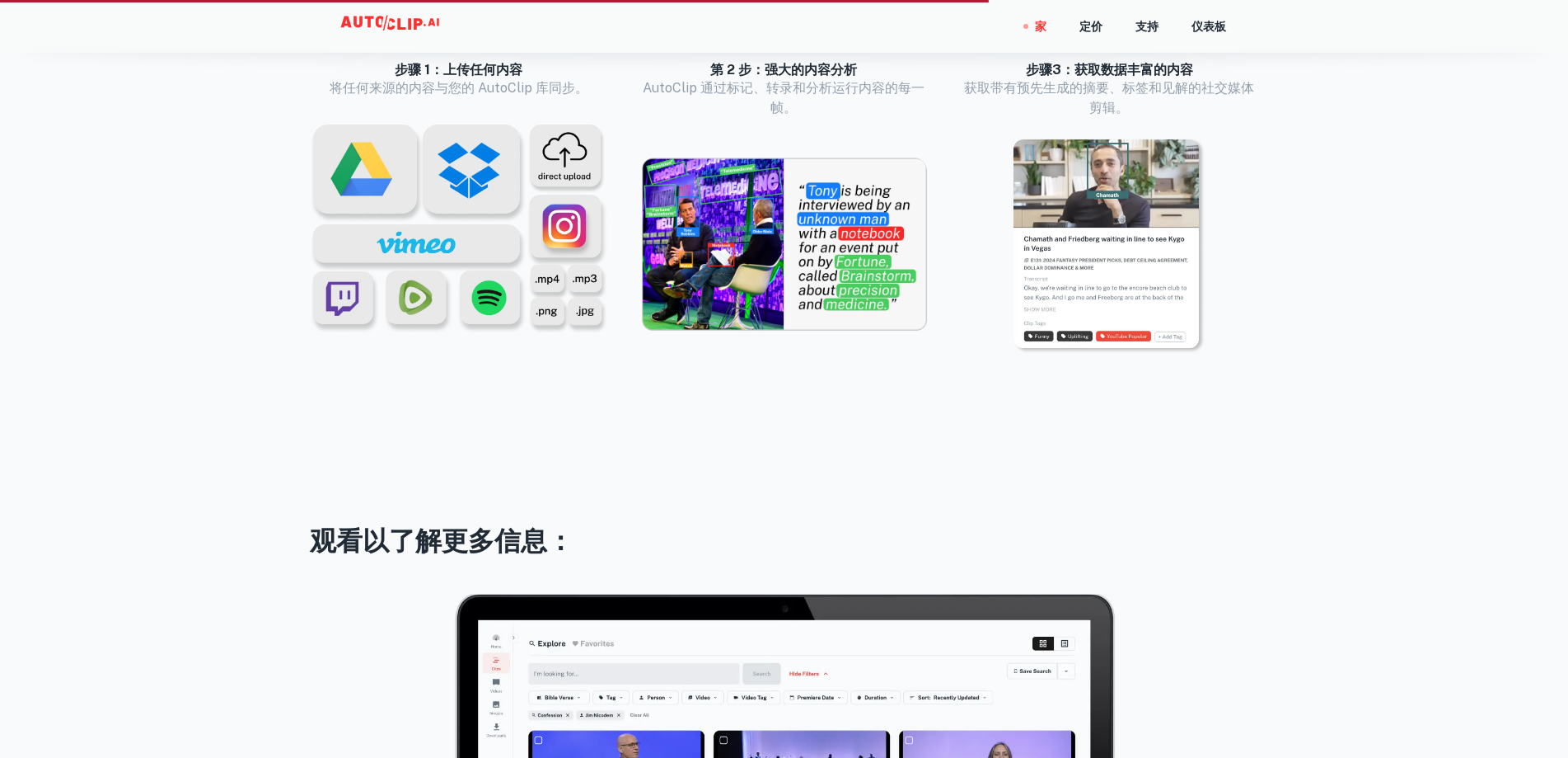
scroll to position [1315, 0]
